Goal: Information Seeking & Learning: Learn about a topic

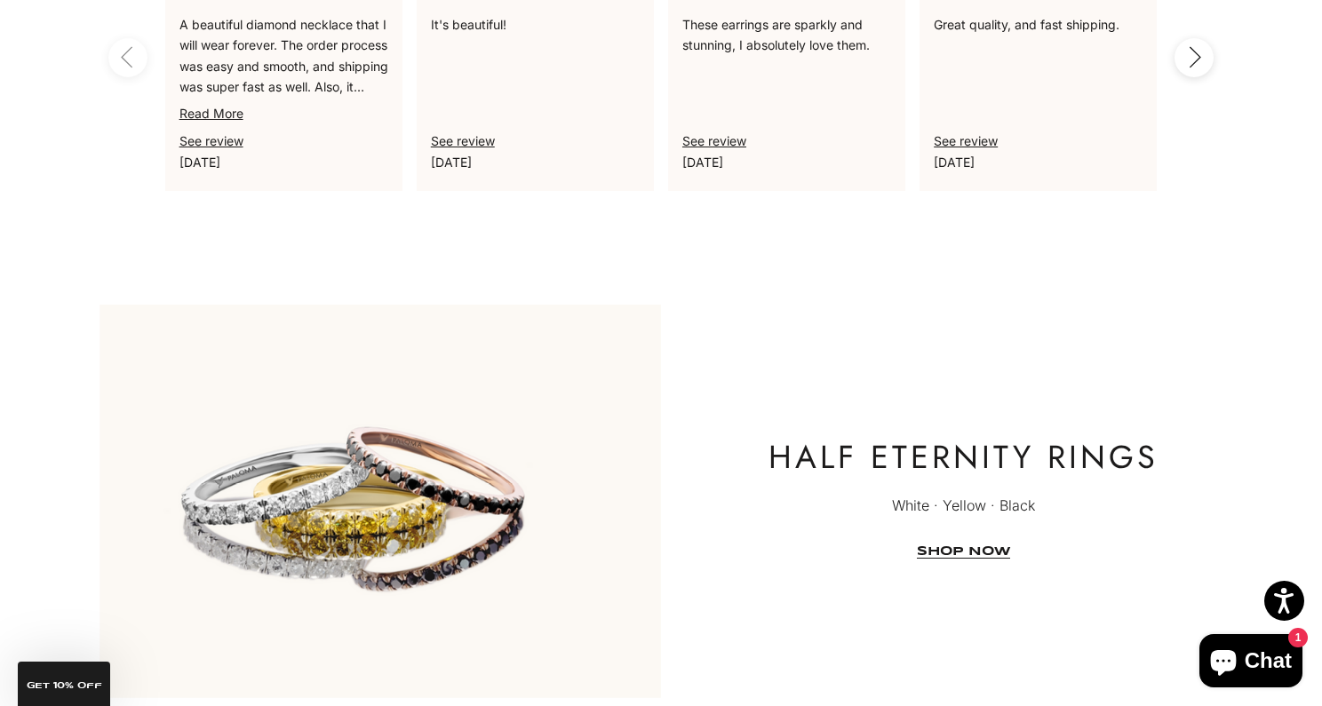
scroll to position [4894, 0]
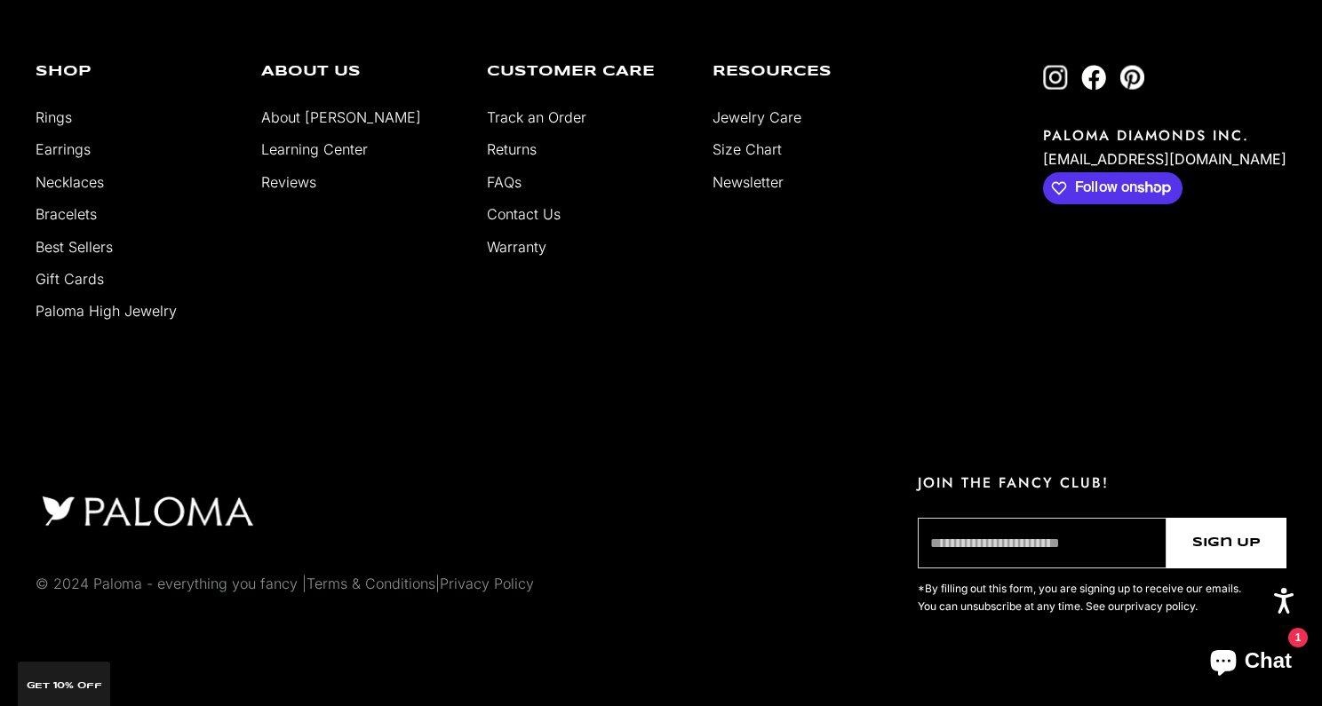
click at [547, 205] on link "Contact Us" at bounding box center [524, 214] width 74 height 18
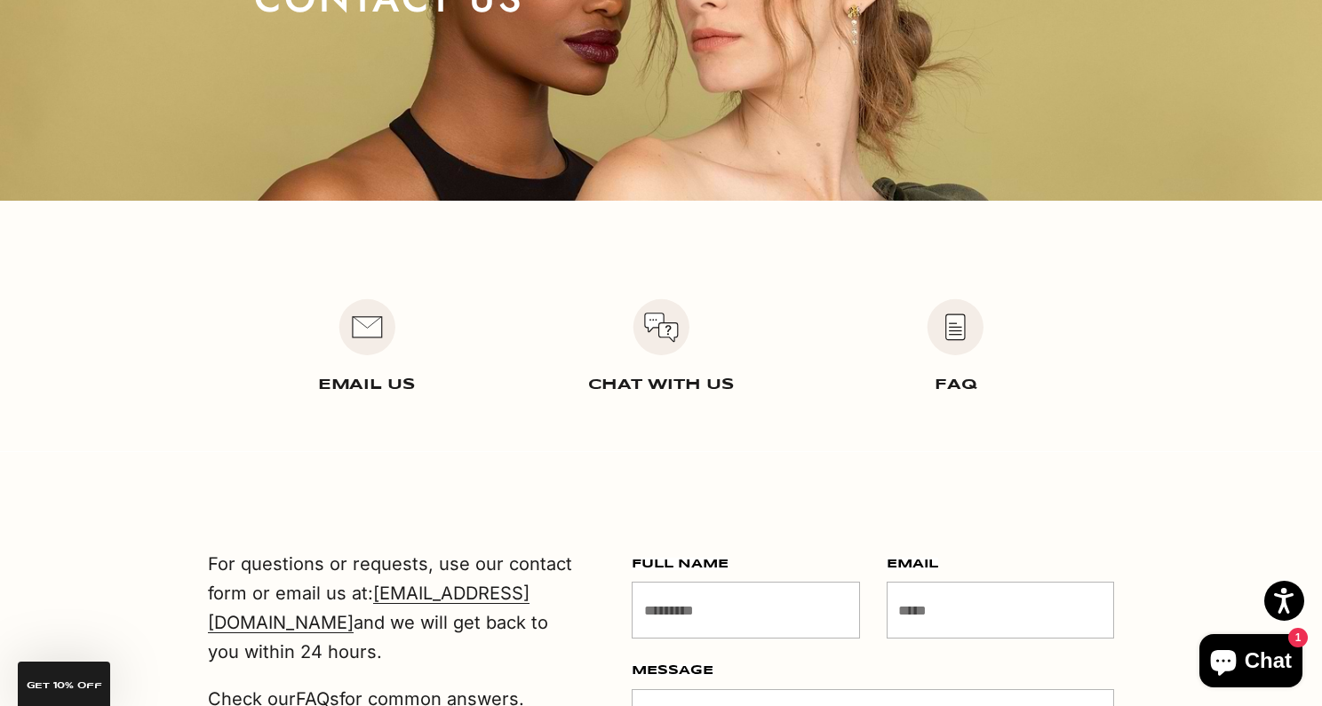
scroll to position [278, 0]
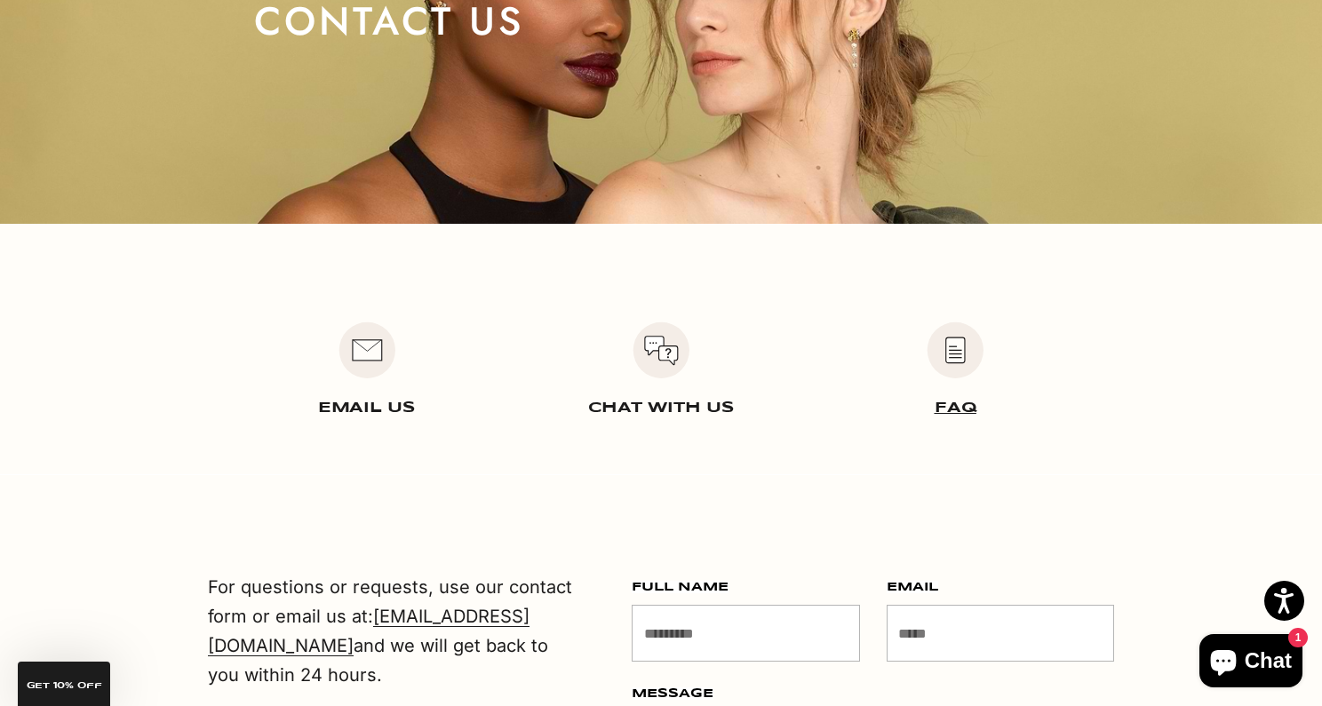
click at [951, 368] on img "Item 3 of 3" at bounding box center [955, 350] width 57 height 57
click at [952, 403] on link "FAQ" at bounding box center [956, 408] width 42 height 15
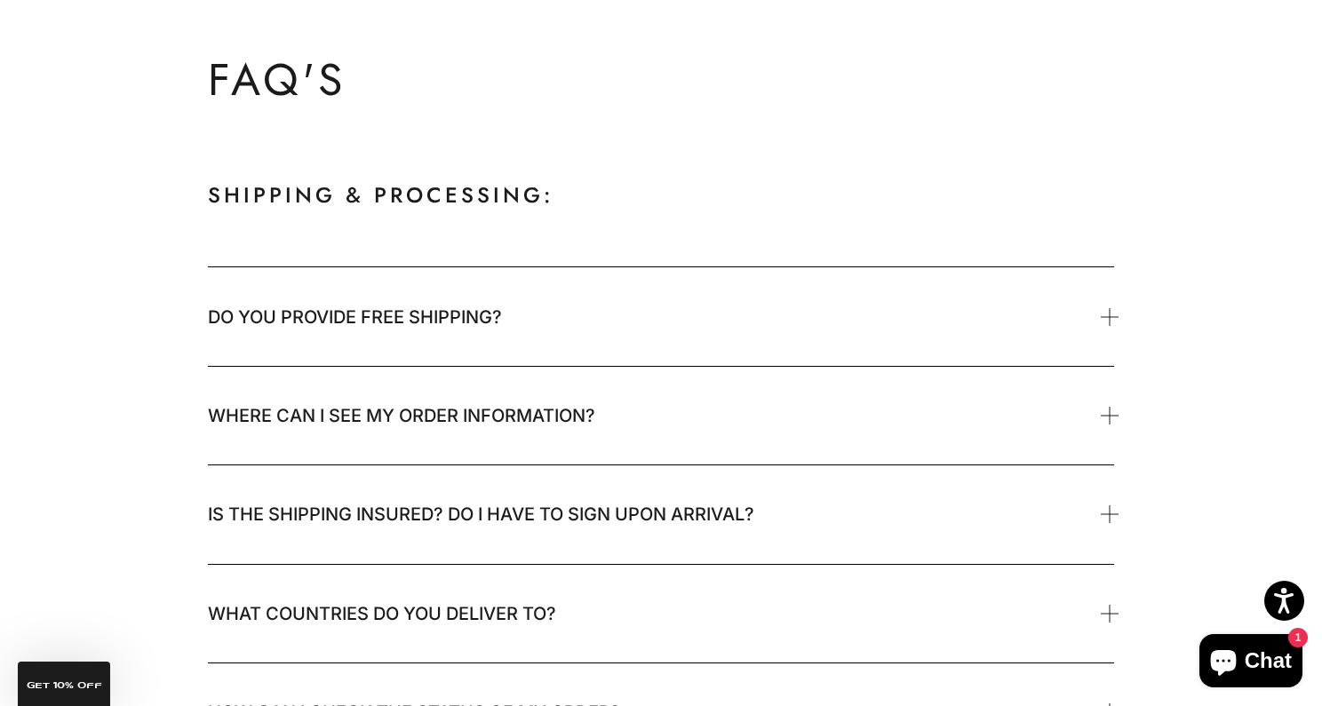
scroll to position [137, 0]
